Goal: Find specific page/section: Find specific page/section

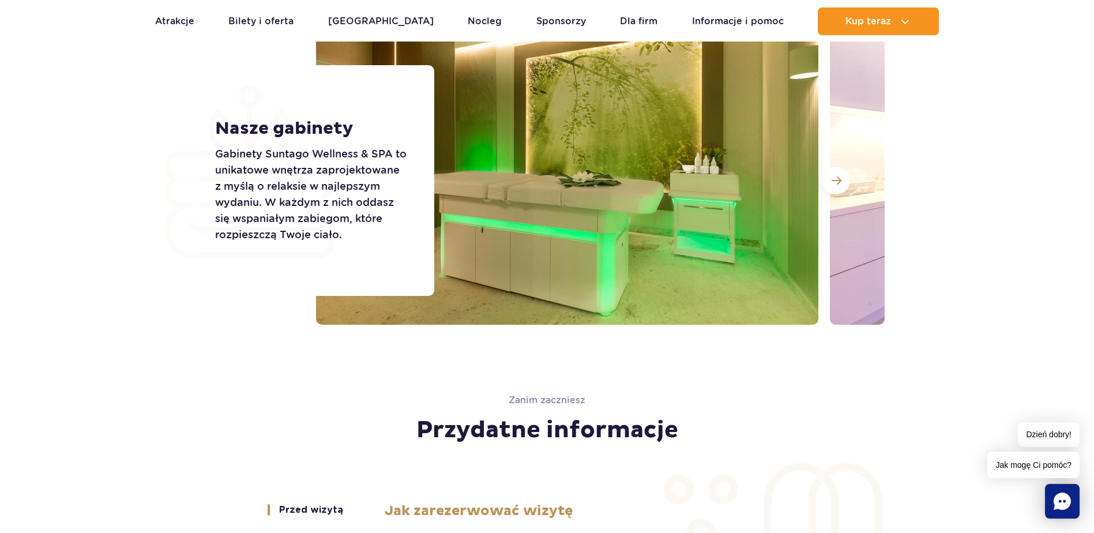
scroll to position [1717, 0]
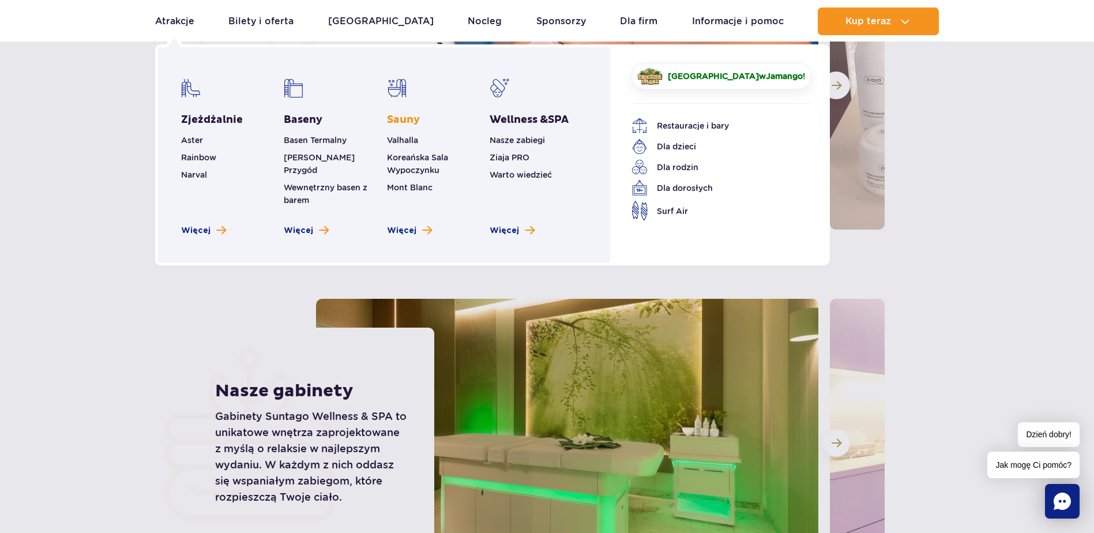
click at [404, 118] on link "Sauny" at bounding box center [403, 120] width 33 height 14
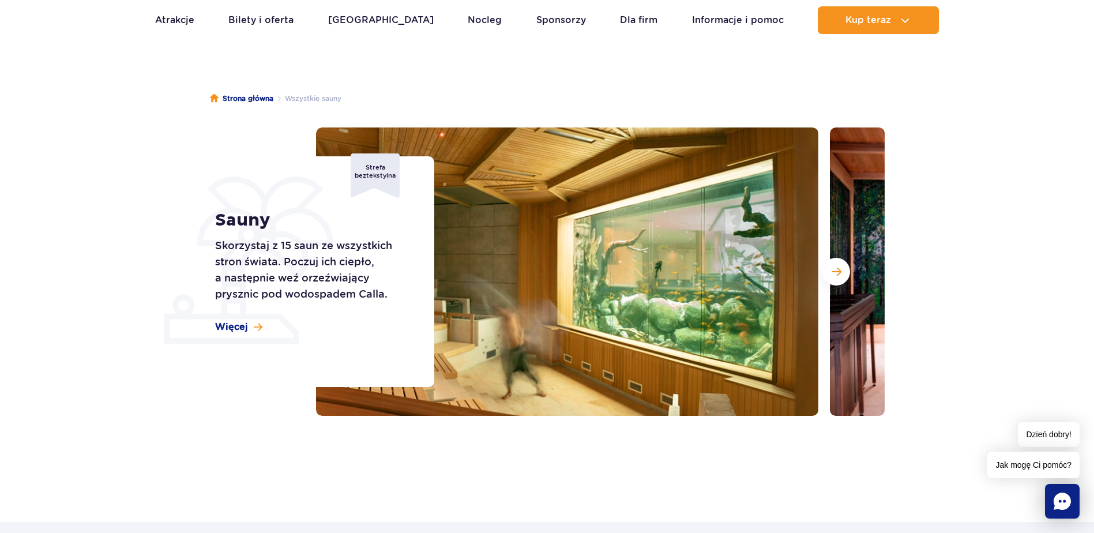
scroll to position [115, 0]
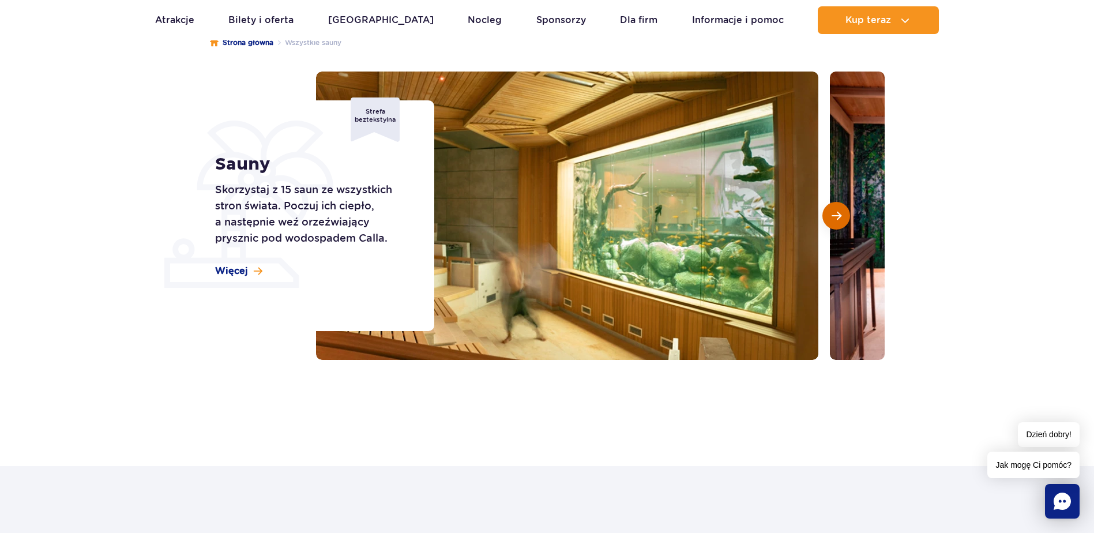
click at [837, 215] on span "Następny slajd" at bounding box center [837, 216] width 10 height 10
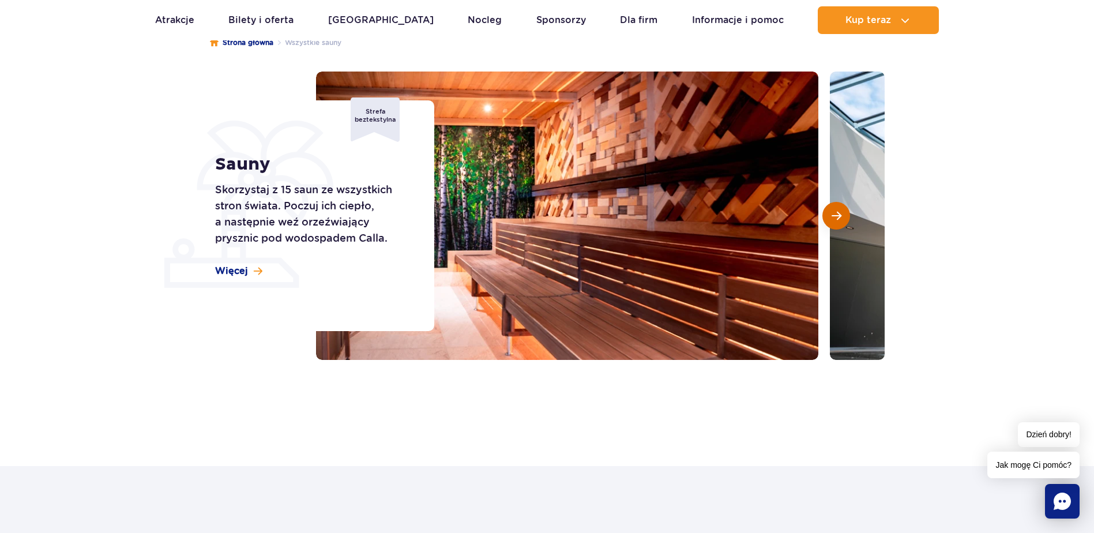
click at [833, 225] on button "Następny slajd" at bounding box center [836, 216] width 28 height 28
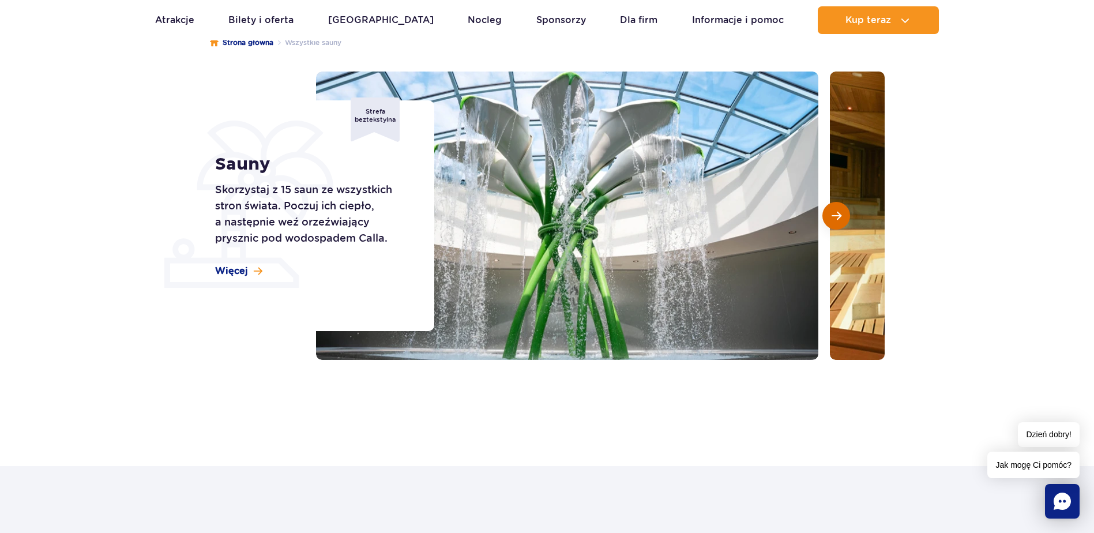
click at [833, 225] on button "Następny slajd" at bounding box center [836, 216] width 28 height 28
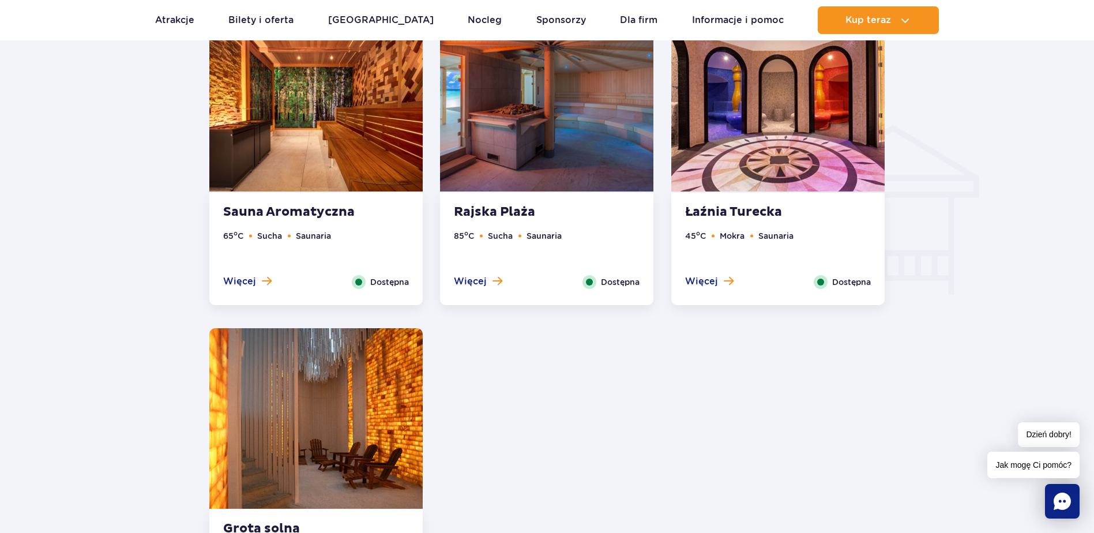
scroll to position [1211, 0]
